Goal: Information Seeking & Learning: Learn about a topic

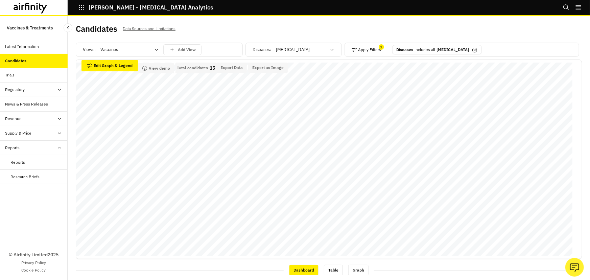
scroll to position [57, 578]
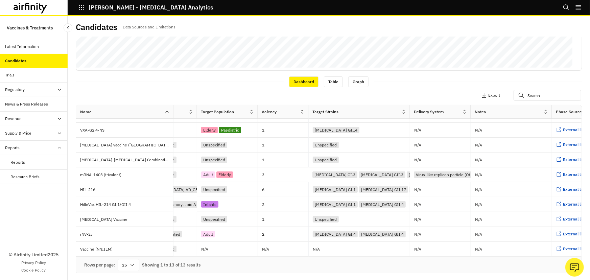
click at [24, 161] on div "Reports" at bounding box center [18, 162] width 15 height 6
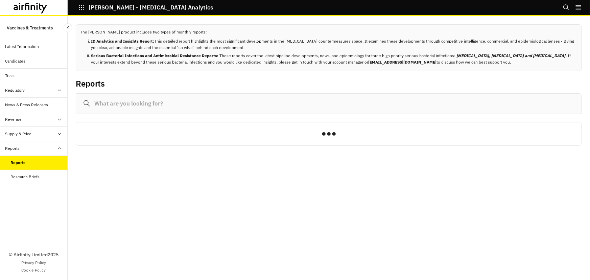
click at [141, 105] on input at bounding box center [329, 103] width 506 height 21
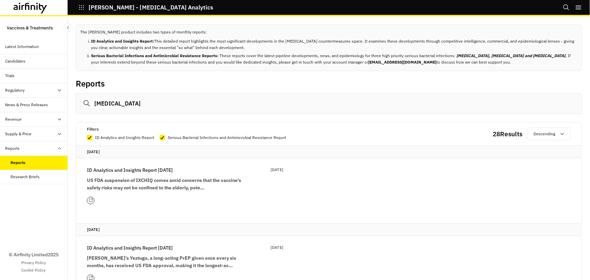
type input "[MEDICAL_DATA]"
click at [33, 40] on div "Latest Information" at bounding box center [34, 47] width 68 height 15
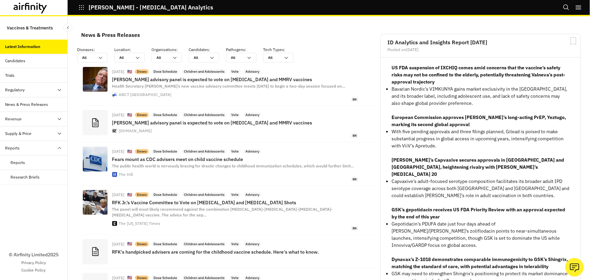
scroll to position [486, 198]
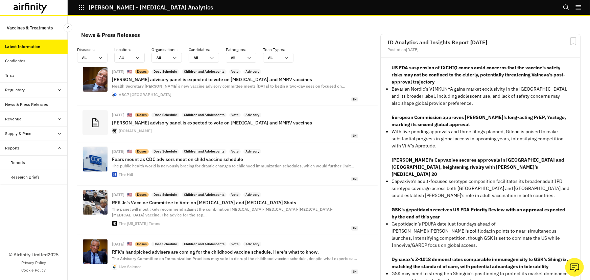
click at [21, 62] on div "Candidates" at bounding box center [15, 61] width 20 height 6
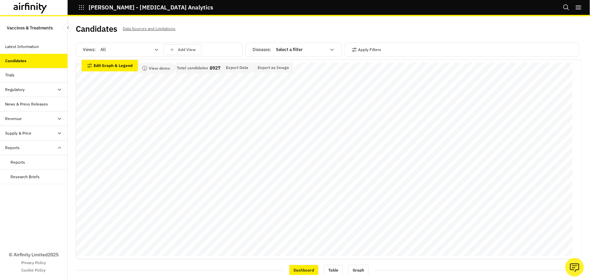
click at [36, 103] on div "News & Press Releases" at bounding box center [26, 104] width 43 height 6
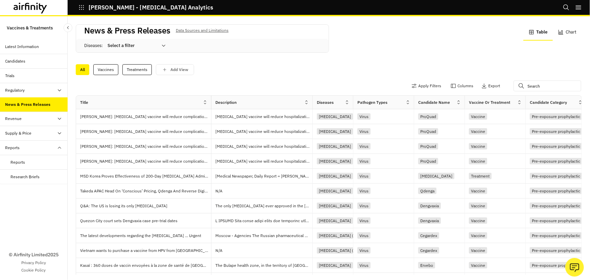
click at [39, 122] on div "Revenue" at bounding box center [34, 119] width 68 height 15
click at [40, 135] on div "Supply & Price" at bounding box center [36, 133] width 62 height 6
click at [35, 178] on div "Research Briefs" at bounding box center [25, 177] width 29 height 6
